Goal: Task Accomplishment & Management: Manage account settings

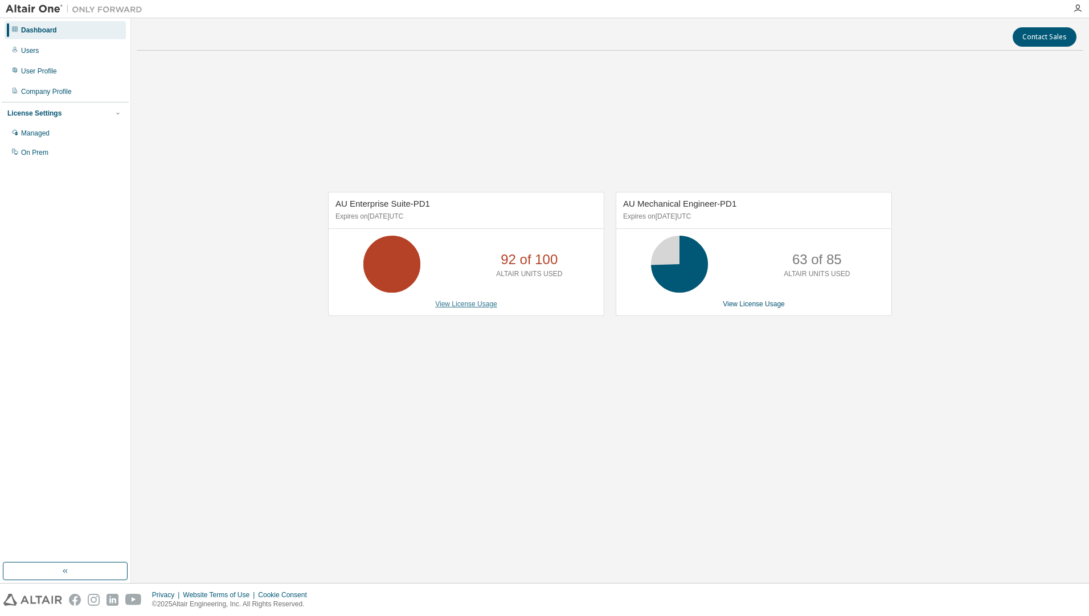
click at [480, 306] on link "View License Usage" at bounding box center [466, 304] width 62 height 8
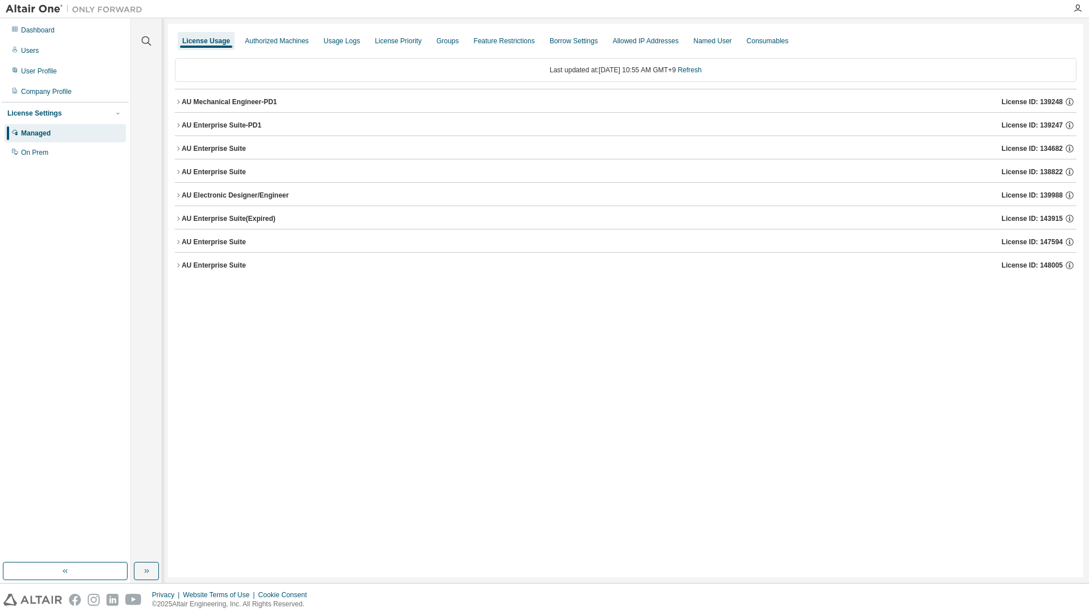
click at [177, 123] on icon "button" at bounding box center [178, 125] width 7 height 7
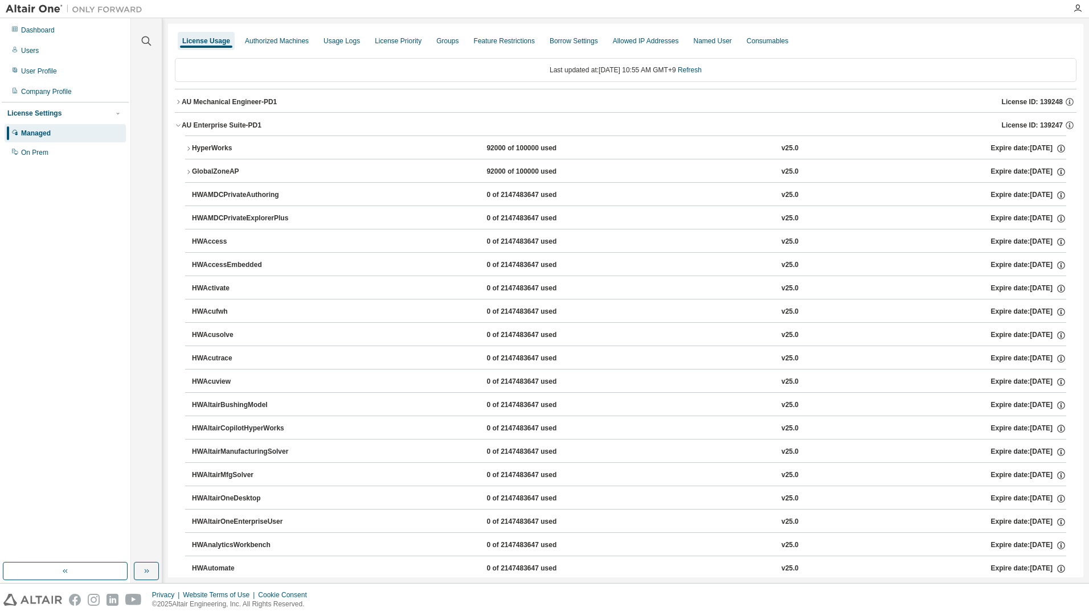
click at [198, 153] on div "HyperWorks" at bounding box center [243, 149] width 103 height 10
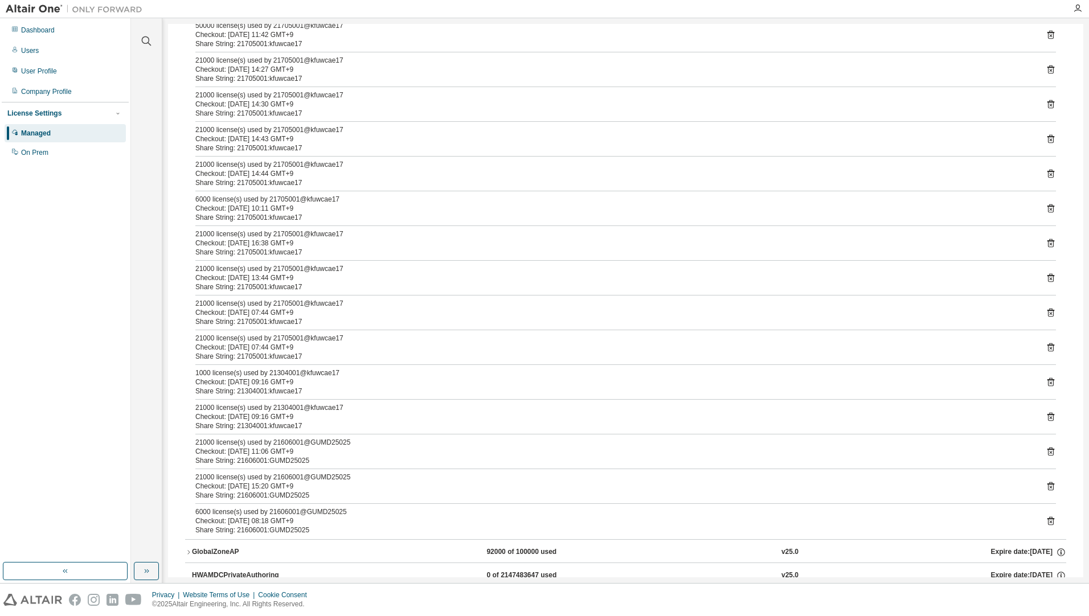
scroll to position [228, 0]
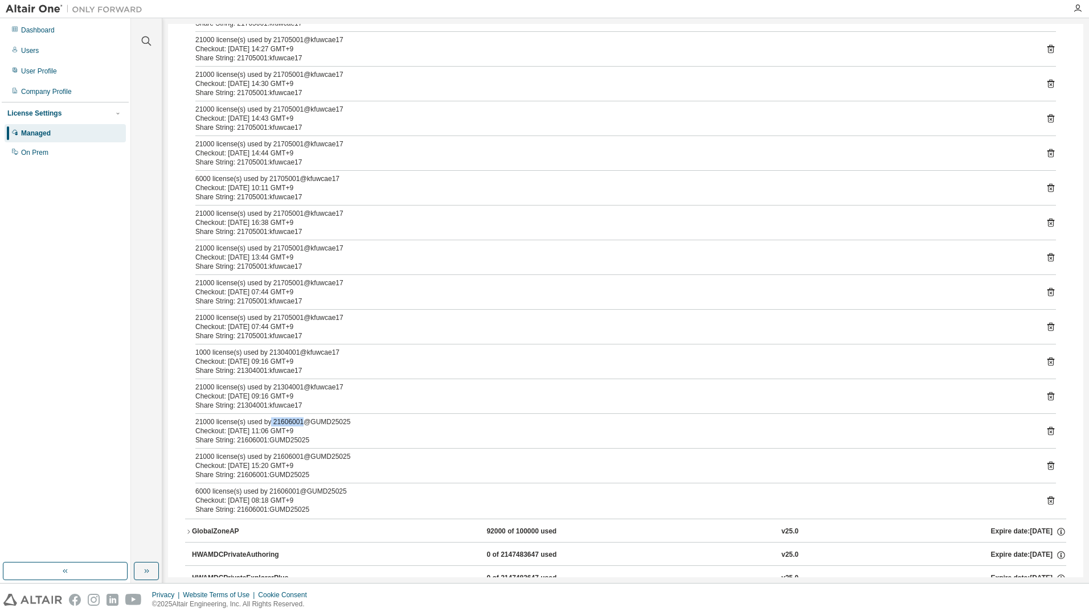
drag, startPoint x: 269, startPoint y: 424, endPoint x: 302, endPoint y: 422, distance: 32.5
click at [302, 422] on div "21000 license(s) used by 21606001@GUMD25025" at bounding box center [611, 422] width 833 height 9
drag, startPoint x: 302, startPoint y: 422, endPoint x: 275, endPoint y: 405, distance: 31.8
click at [275, 405] on div "Share String: 21304001:kfuwcae17" at bounding box center [611, 405] width 833 height 9
drag, startPoint x: 271, startPoint y: 388, endPoint x: 298, endPoint y: 386, distance: 28.0
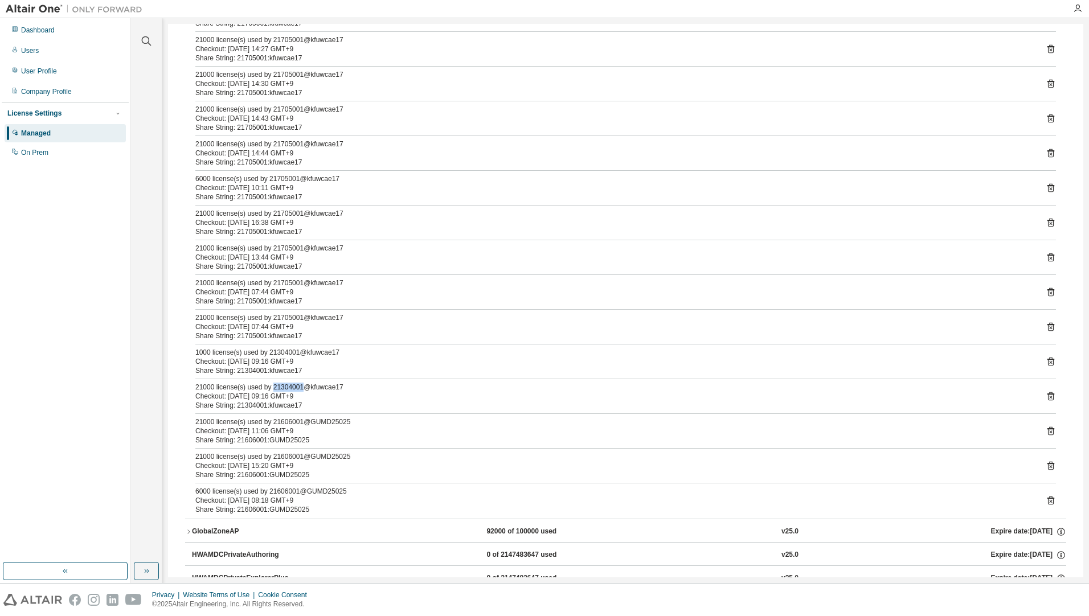
click at [298, 386] on div "21000 license(s) used by 21304001@kfuwcae17" at bounding box center [611, 387] width 833 height 9
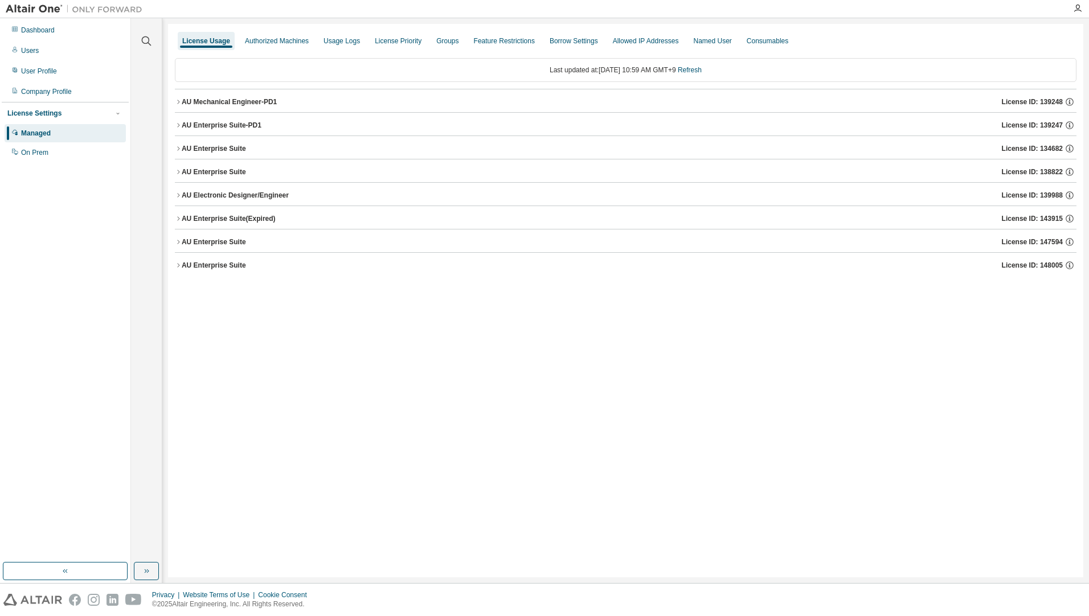
click at [251, 122] on div "AU Enterprise Suite-PD1" at bounding box center [222, 125] width 80 height 9
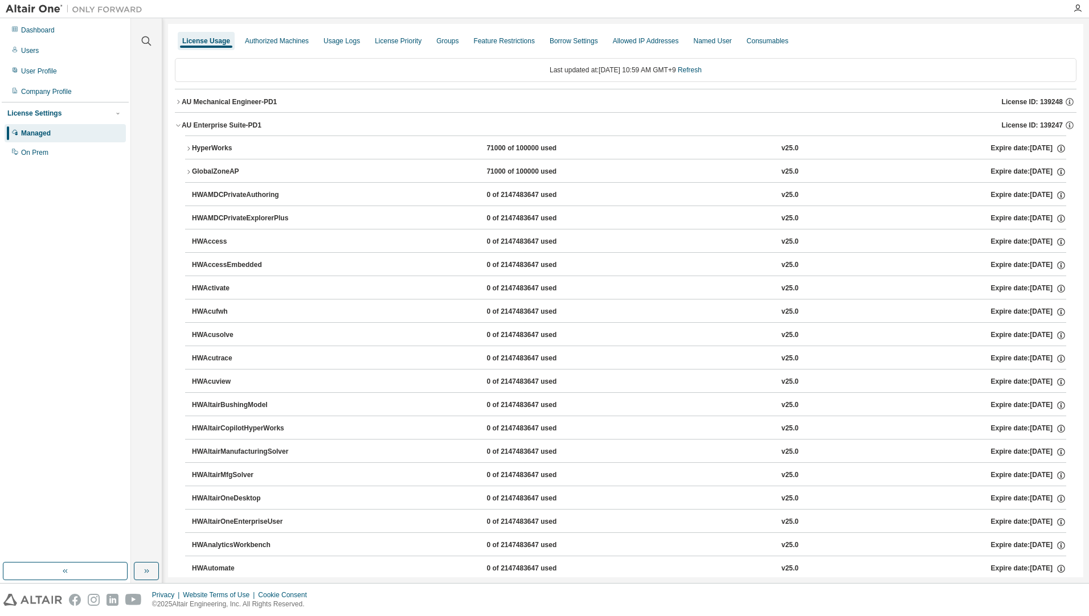
click at [261, 148] on div "HyperWorks" at bounding box center [243, 149] width 103 height 10
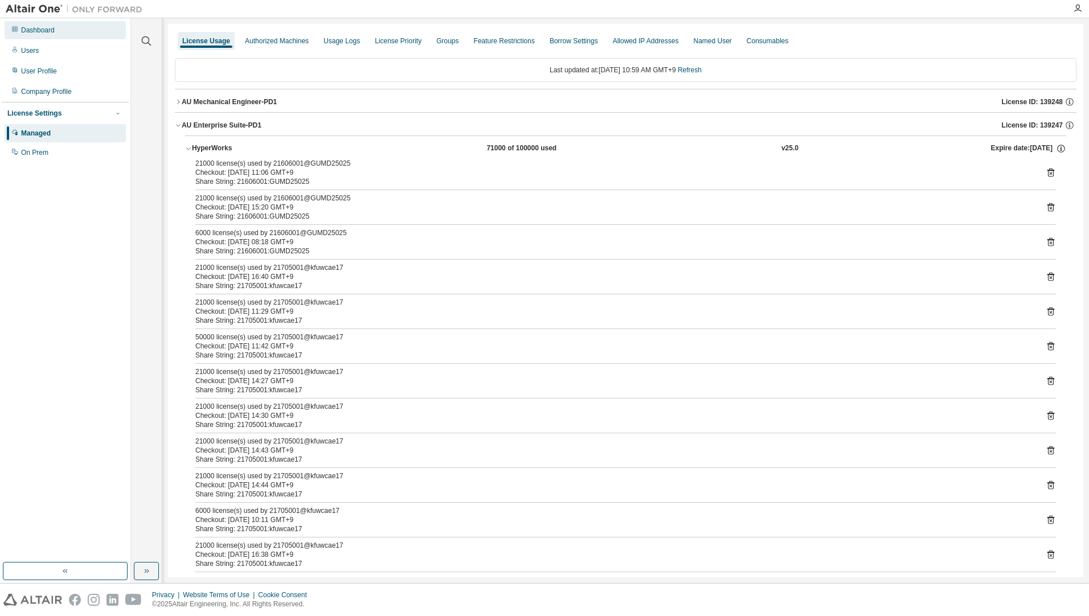
click at [39, 28] on div "Dashboard" at bounding box center [38, 30] width 34 height 9
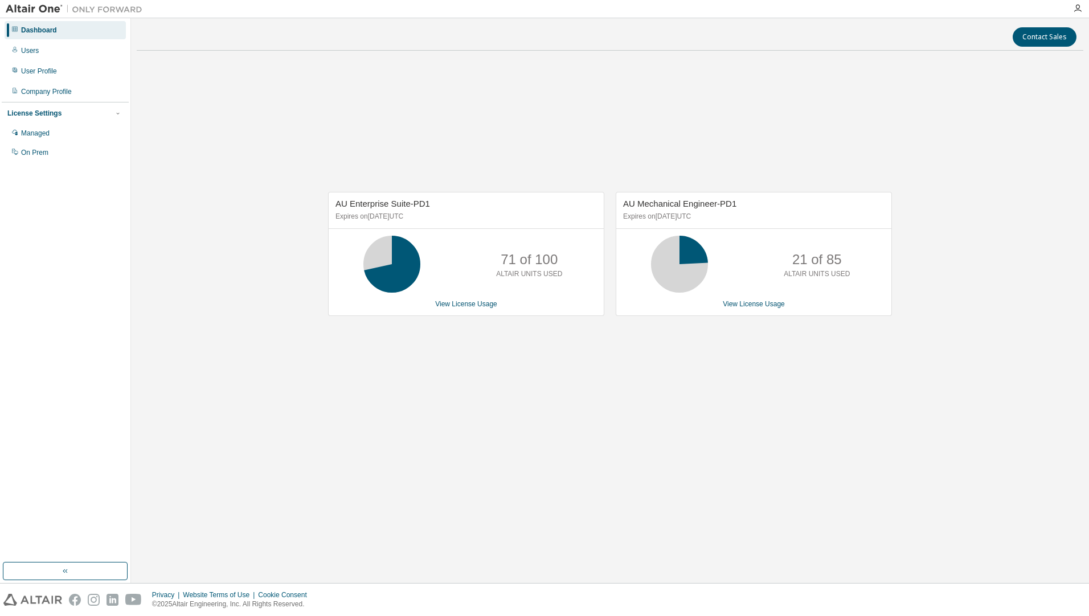
click at [465, 338] on div "AU Enterprise Suite-PD1 Expires on April 1, 2026 UTC 71 of 100 ALTAIR UNITS USE…" at bounding box center [610, 260] width 947 height 400
click at [461, 305] on link "View License Usage" at bounding box center [466, 304] width 62 height 8
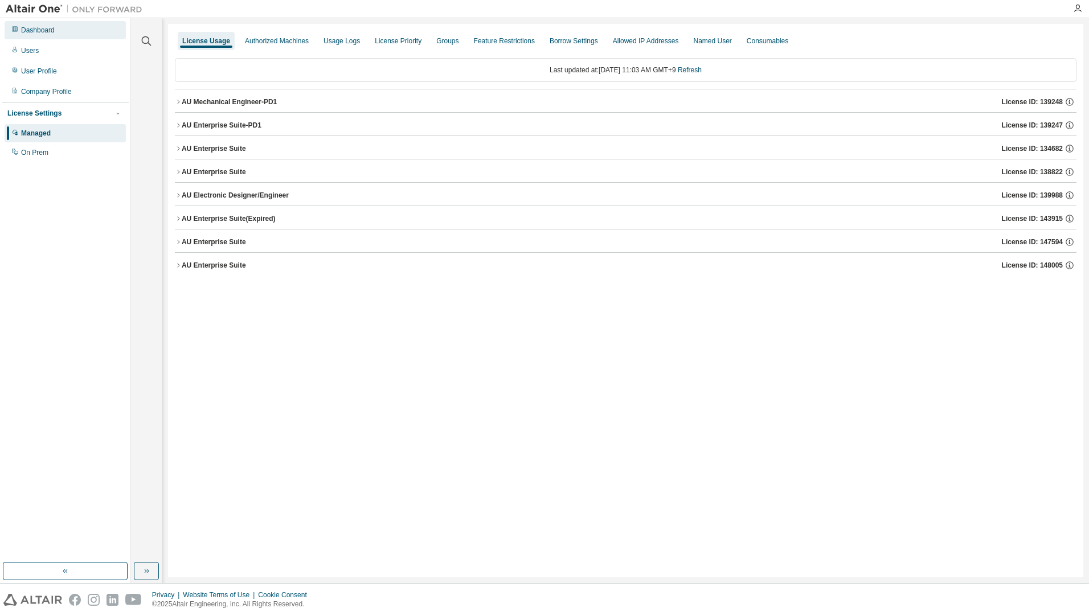
click at [49, 28] on div "Dashboard" at bounding box center [38, 30] width 34 height 9
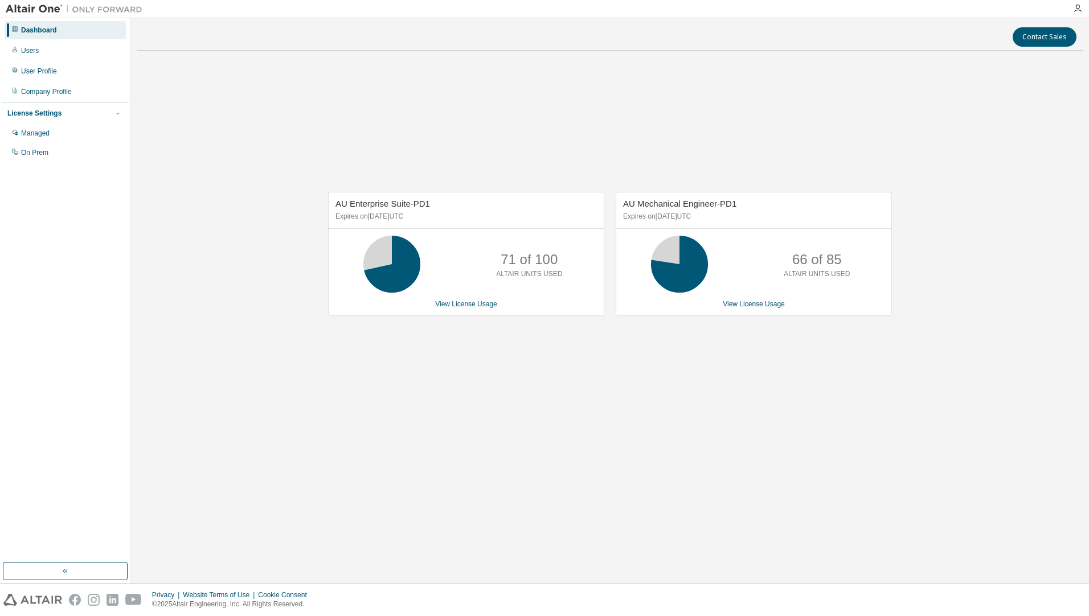
click at [501, 356] on div "AU Enterprise Suite-PD1 Expires on April 1, 2026 UTC 71 of 100 ALTAIR UNITS USE…" at bounding box center [610, 260] width 947 height 400
click at [496, 358] on div "AU Enterprise Suite-PD1 Expires on April 1, 2026 UTC 71 of 100 ALTAIR UNITS USE…" at bounding box center [610, 260] width 947 height 400
drag, startPoint x: 496, startPoint y: 358, endPoint x: 528, endPoint y: 357, distance: 32.5
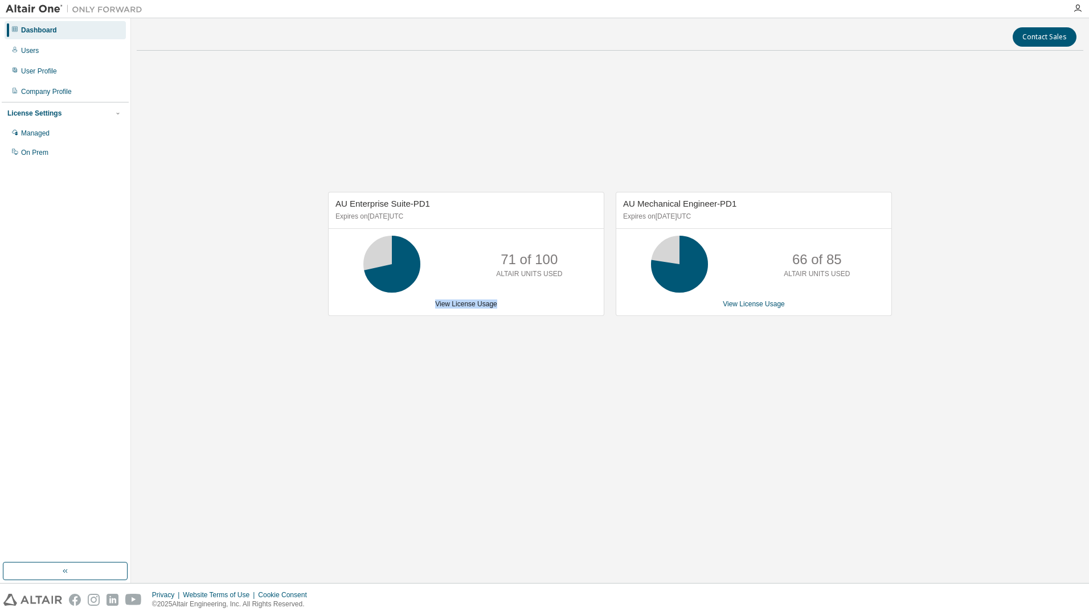
click at [496, 358] on div "AU Enterprise Suite-PD1 Expires on April 1, 2026 UTC 71 of 100 ALTAIR UNITS USE…" at bounding box center [610, 260] width 947 height 400
click at [486, 311] on div "AU Enterprise Suite-PD1 Expires on April 1, 2026 UTC 71 of 100 ALTAIR UNITS USE…" at bounding box center [466, 254] width 276 height 124
click at [485, 305] on link "View License Usage" at bounding box center [466, 304] width 62 height 8
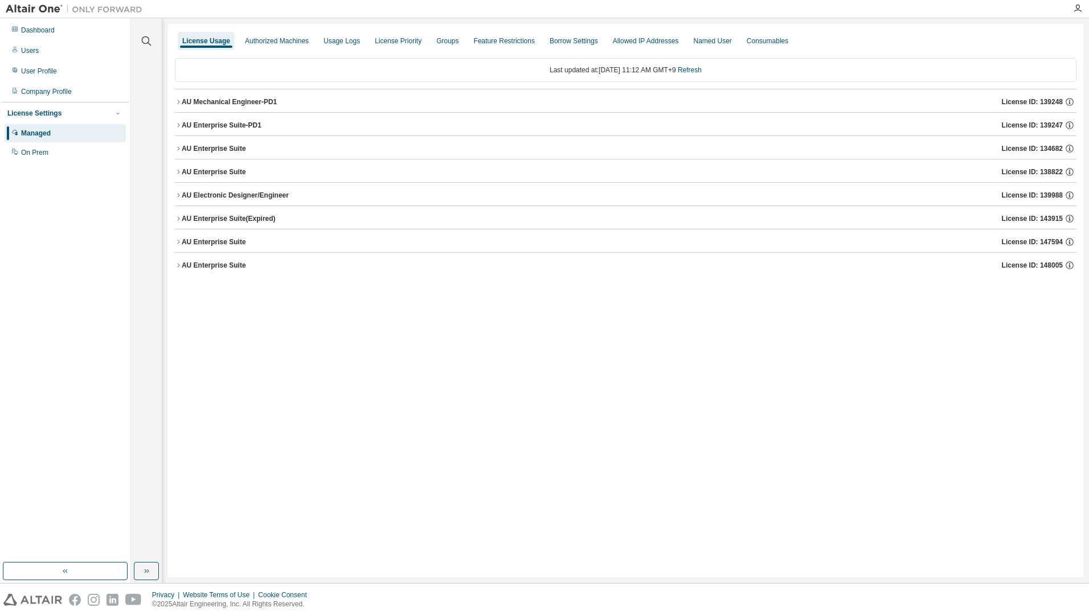
click at [211, 104] on div "AU Mechanical Engineer-PD1" at bounding box center [229, 101] width 95 height 9
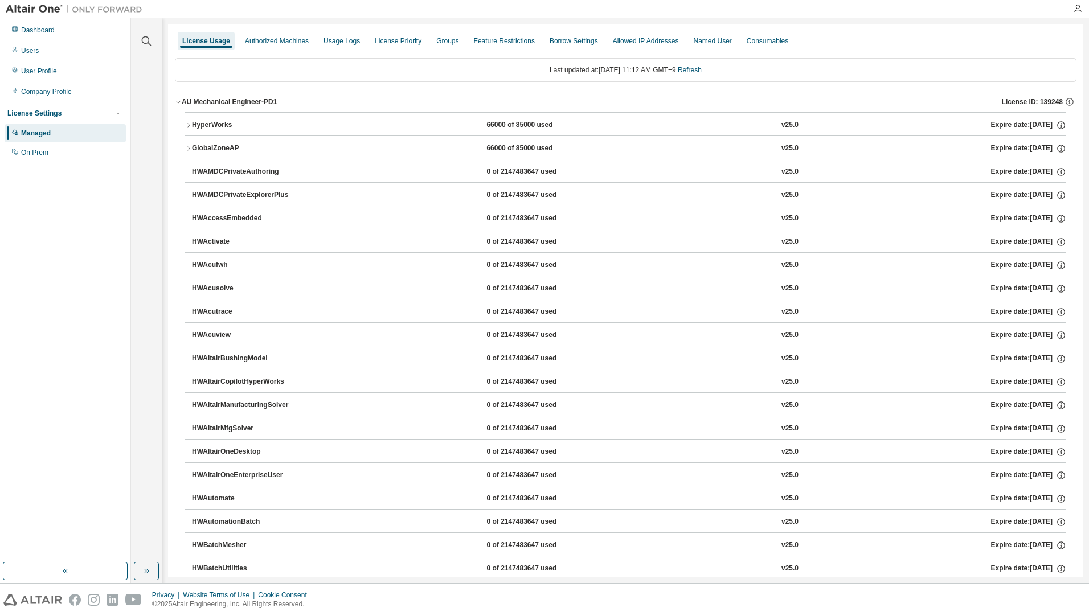
click at [203, 107] on div "AU Mechanical Engineer-PD1 License ID: 139248" at bounding box center [629, 102] width 895 height 10
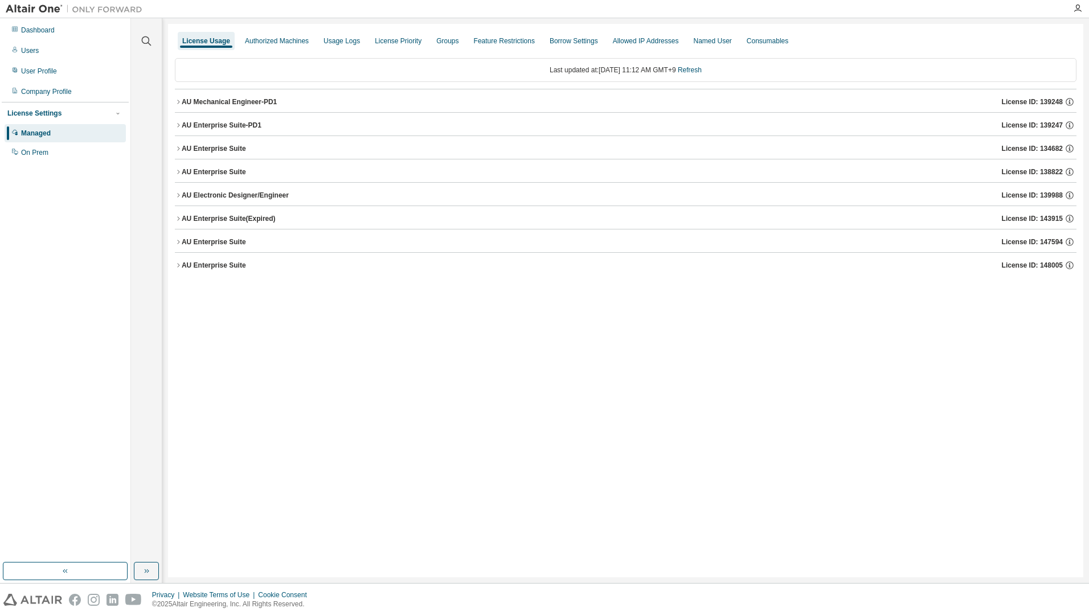
click at [205, 118] on button "AU Enterprise Suite-PD1 License ID: 139247" at bounding box center [626, 125] width 902 height 25
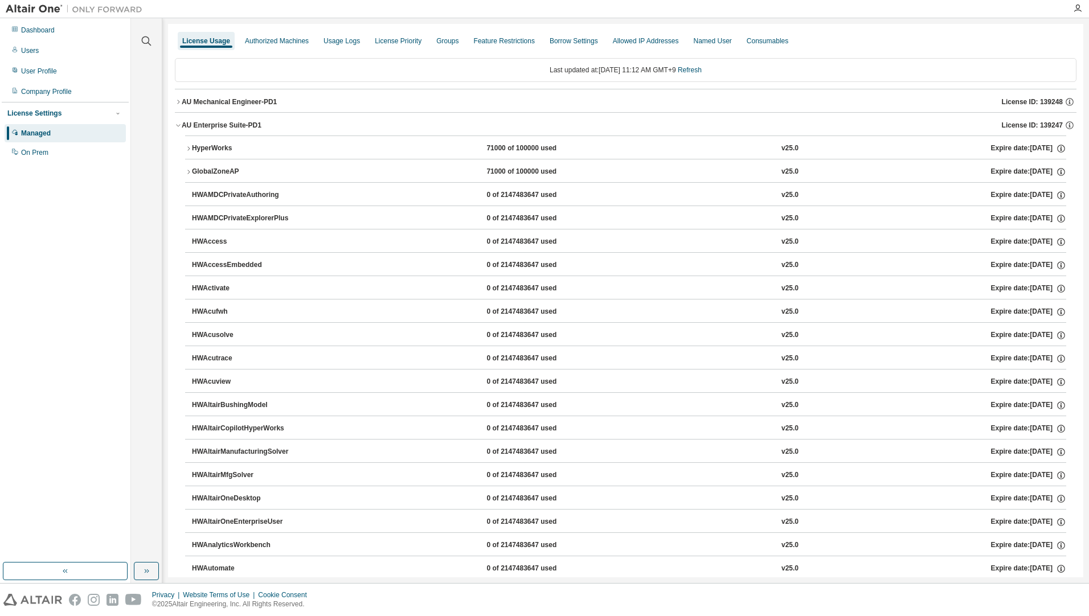
click at [222, 149] on div "HyperWorks" at bounding box center [243, 149] width 103 height 10
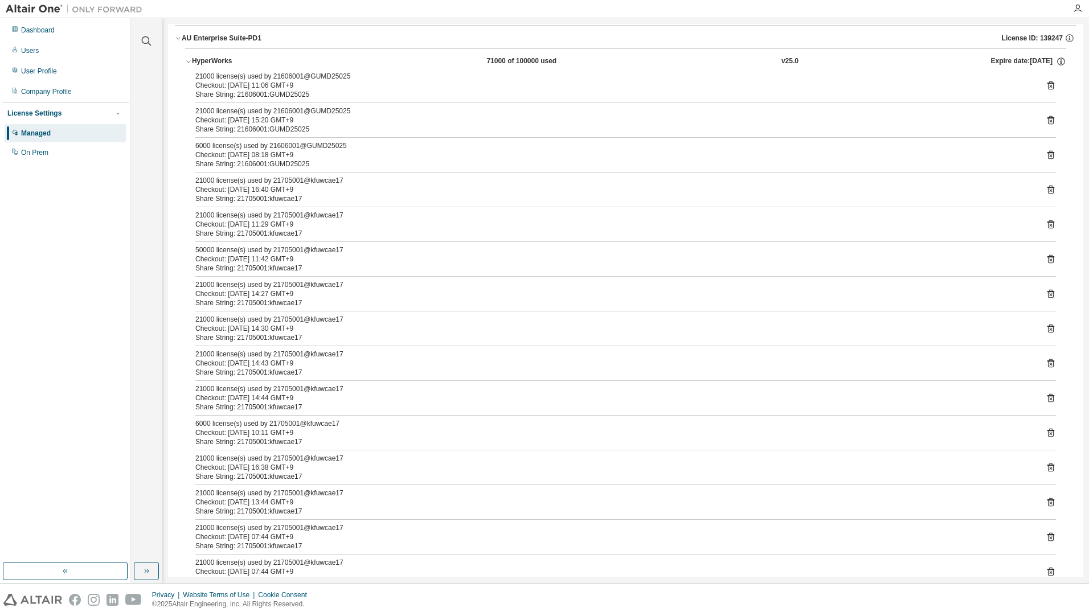
scroll to position [114, 0]
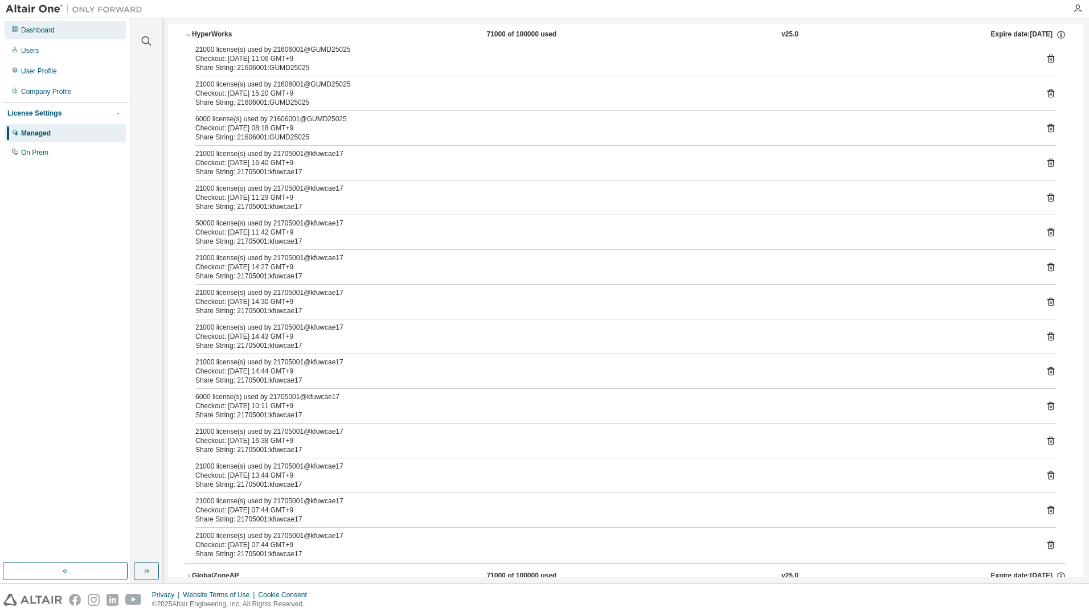
click at [51, 35] on div "Dashboard" at bounding box center [65, 30] width 121 height 18
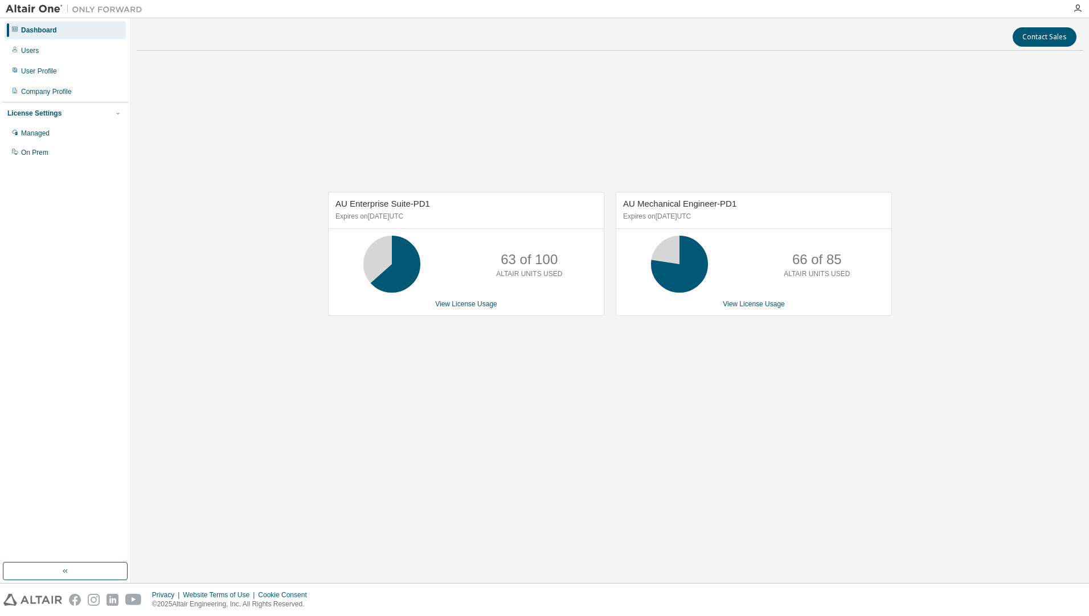
drag, startPoint x: 613, startPoint y: 486, endPoint x: 799, endPoint y: 305, distance: 259.4
click at [613, 486] on div "Contact Sales AU Enterprise Suite-PD1 Expires on April 1, 2026 UTC 63 of 100 AL…" at bounding box center [610, 301] width 947 height 554
